Goal: Information Seeking & Learning: Learn about a topic

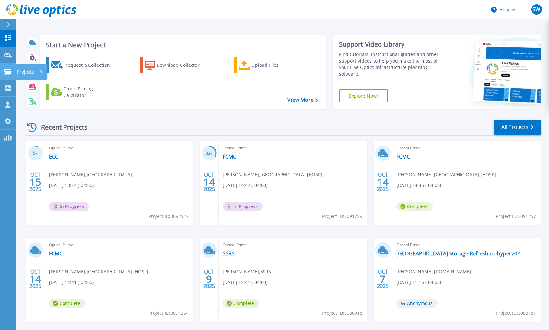
click at [10, 72] on icon at bounding box center [8, 72] width 8 height 6
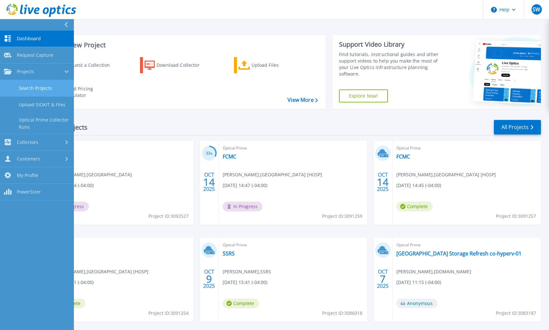
click at [38, 86] on link "Search Projects" at bounding box center [37, 88] width 74 height 17
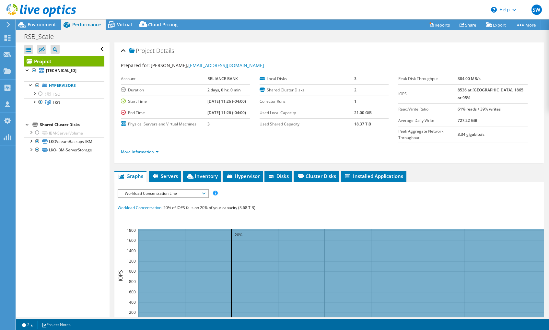
select select "USD"
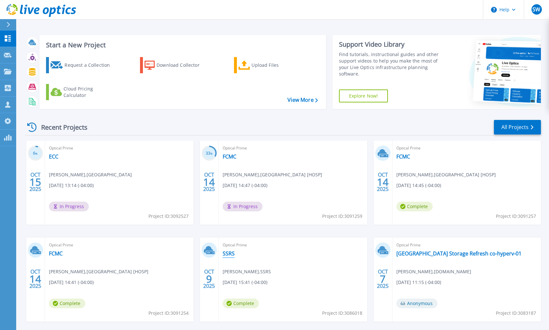
click at [228, 255] on link "SSRS" at bounding box center [229, 253] width 12 height 6
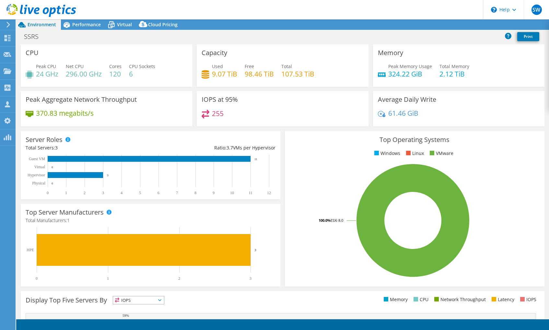
select select "USD"
click at [78, 26] on span "Performance" at bounding box center [86, 24] width 29 height 6
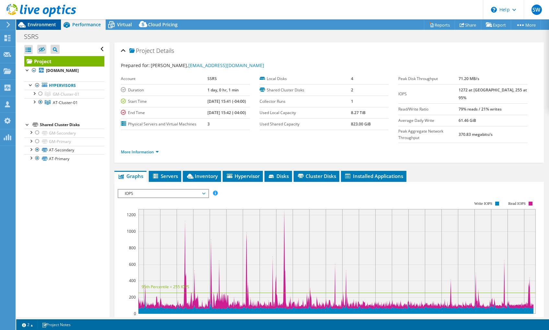
click at [50, 26] on span "Environment" at bounding box center [42, 24] width 29 height 6
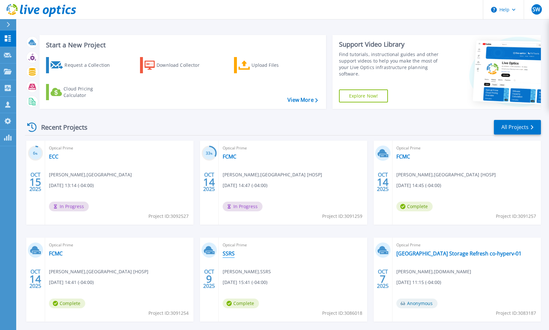
click at [227, 252] on link "SSRS" at bounding box center [229, 253] width 12 height 6
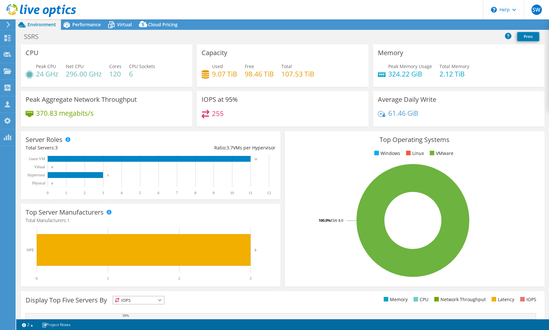
select select "USD"
click at [120, 26] on span "Virtual" at bounding box center [124, 24] width 15 height 6
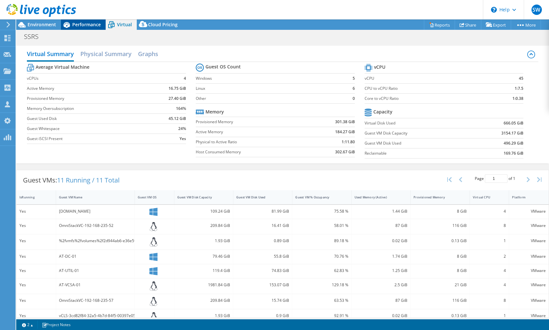
click at [100, 26] on span "Performance" at bounding box center [86, 24] width 29 height 6
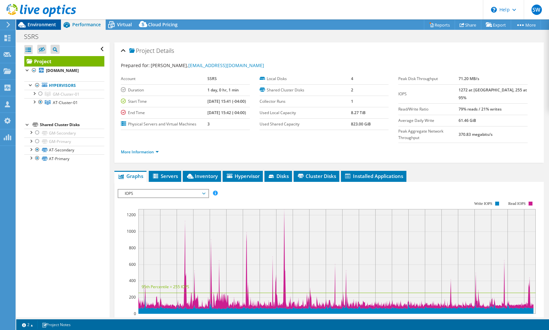
click at [48, 25] on span "Environment" at bounding box center [42, 24] width 29 height 6
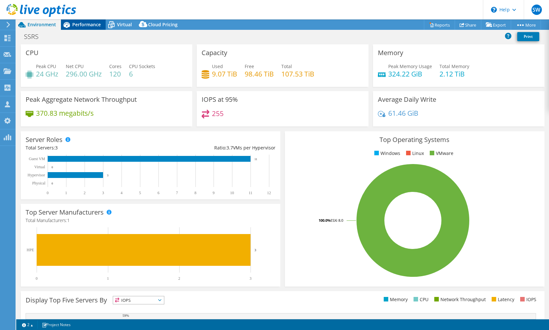
click at [81, 26] on span "Performance" at bounding box center [86, 24] width 29 height 6
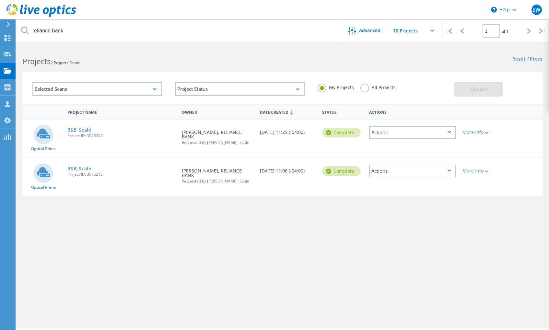
click at [76, 130] on link "RSB_Scale" at bounding box center [79, 130] width 24 height 5
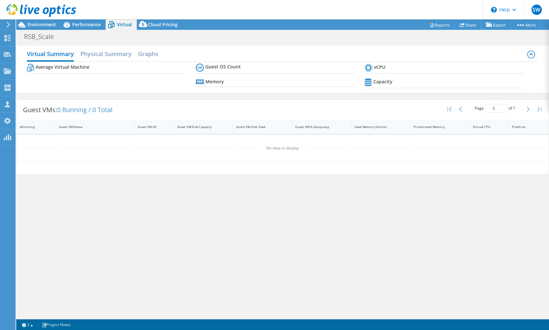
select select "USD"
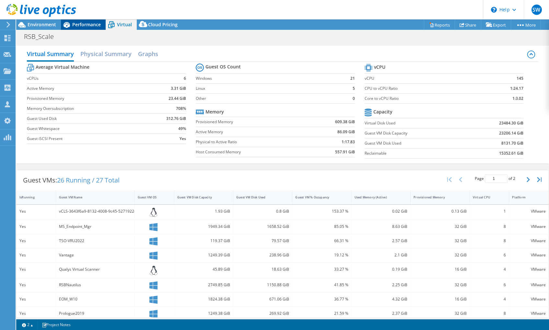
click at [89, 26] on span "Performance" at bounding box center [86, 24] width 29 height 6
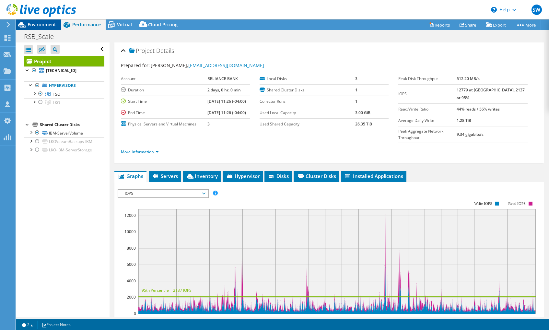
click at [49, 23] on span "Environment" at bounding box center [42, 24] width 29 height 6
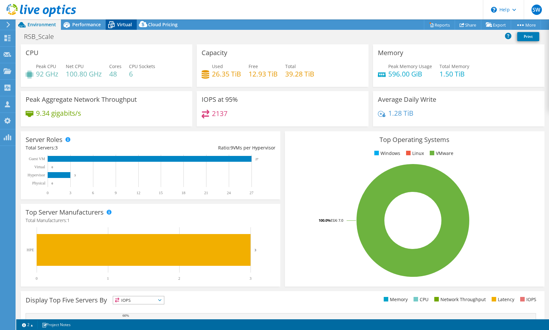
click at [116, 21] on icon at bounding box center [111, 24] width 11 height 11
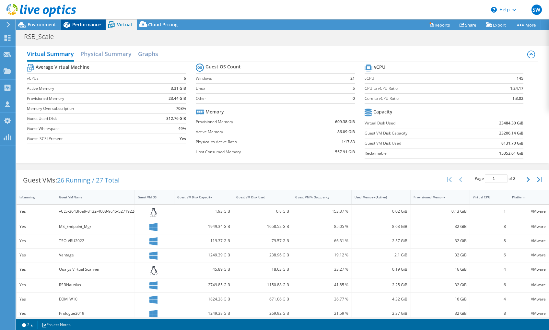
click at [80, 26] on span "Performance" at bounding box center [86, 24] width 29 height 6
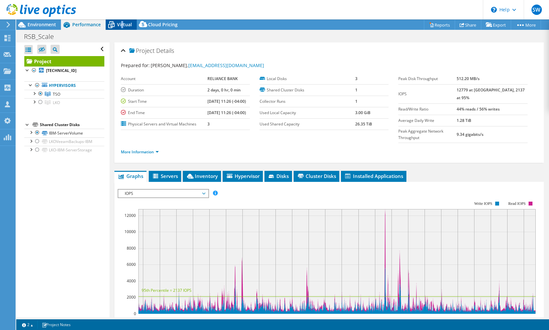
click at [122, 25] on span "Virtual" at bounding box center [124, 24] width 15 height 6
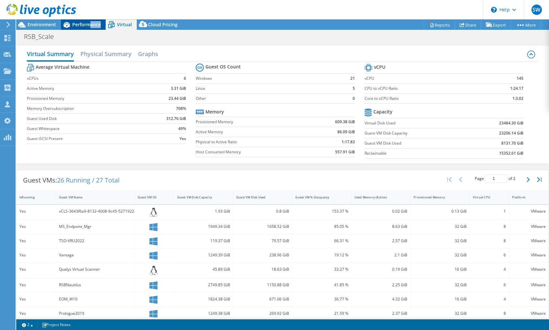
click at [90, 28] on div "Performance" at bounding box center [83, 24] width 45 height 10
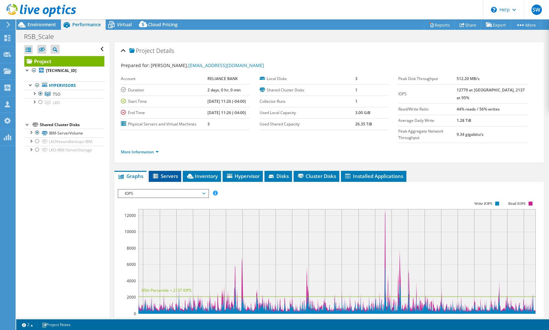
click at [171, 173] on span "Servers" at bounding box center [165, 176] width 26 height 6
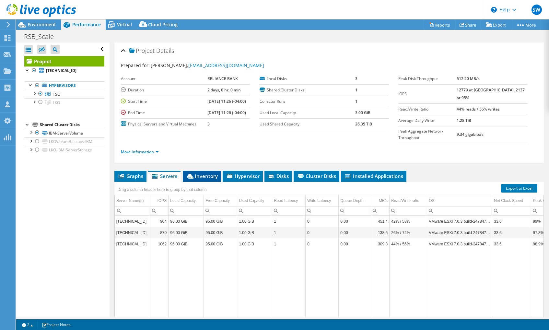
click at [200, 173] on span "Inventory" at bounding box center [202, 176] width 32 height 6
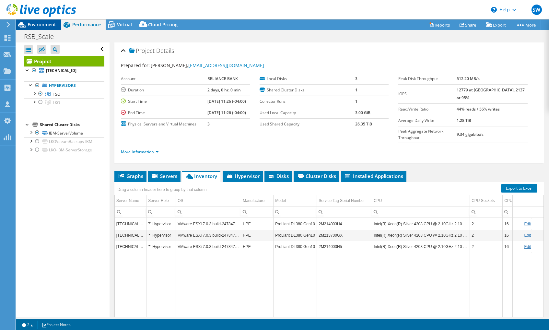
click at [45, 24] on span "Environment" at bounding box center [42, 24] width 29 height 6
